Goal: Task Accomplishment & Management: Manage account settings

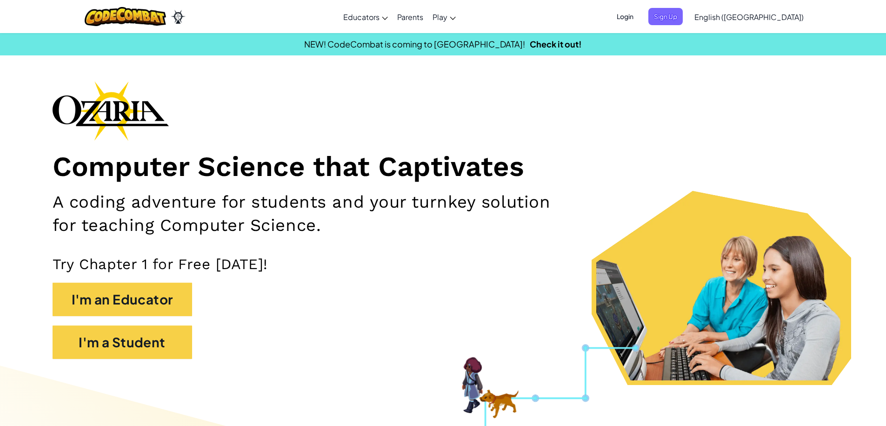
click at [639, 19] on span "Login" at bounding box center [625, 16] width 28 height 17
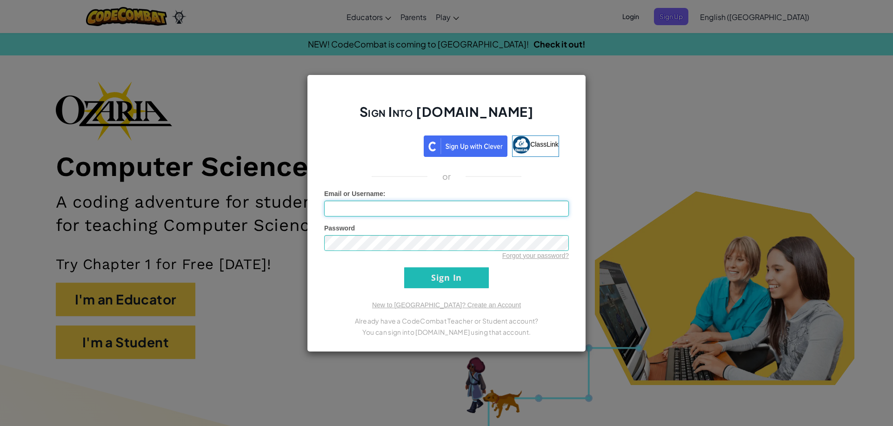
click at [536, 209] on input "Email or Username :" at bounding box center [446, 209] width 245 height 16
type input "[EMAIL_ADDRESS][DOMAIN_NAME]"
click at [404, 267] on input "Sign In" at bounding box center [446, 277] width 85 height 21
click at [463, 276] on input "Sign In" at bounding box center [446, 277] width 85 height 21
